Goal: Task Accomplishment & Management: Use online tool/utility

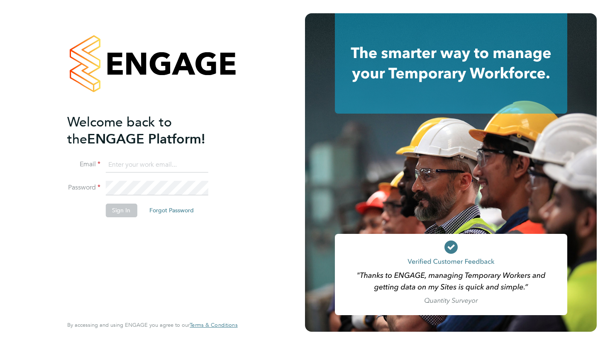
type input "[PERSON_NAME][EMAIL_ADDRESS][PERSON_NAME][DOMAIN_NAME]"
click at [145, 212] on button "Forgot Password" at bounding box center [172, 210] width 58 height 13
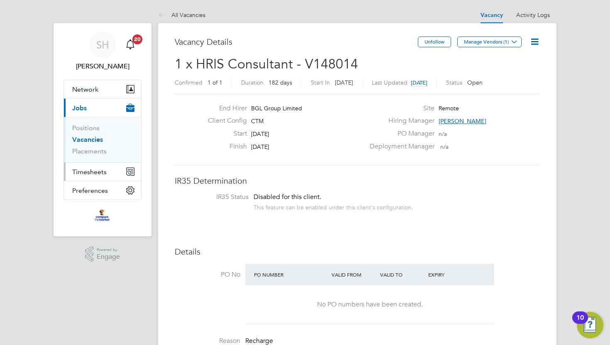
click at [88, 171] on span "Timesheets" at bounding box center [89, 172] width 34 height 8
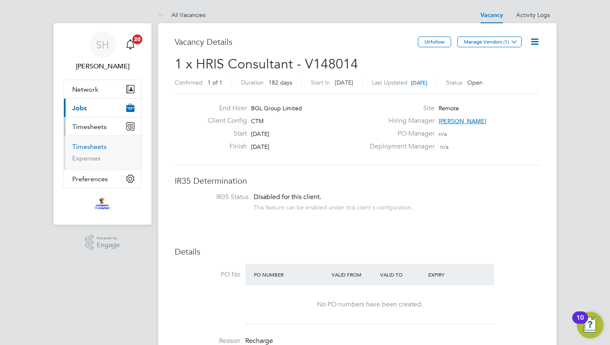
click at [95, 148] on link "Timesheets" at bounding box center [89, 147] width 34 height 8
